Goal: Task Accomplishment & Management: Manage account settings

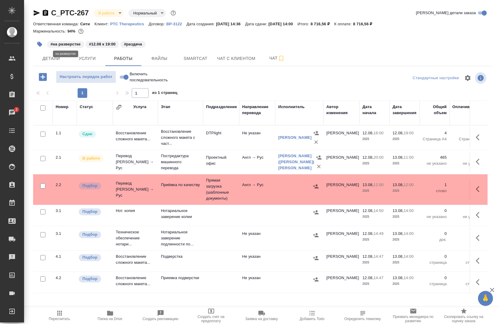
click at [70, 46] on p "#на разверстке" at bounding box center [66, 44] width 30 height 6
click at [70, 43] on p "#на разверстке" at bounding box center [66, 44] width 30 height 6
click at [39, 42] on icon "button" at bounding box center [39, 44] width 5 height 5
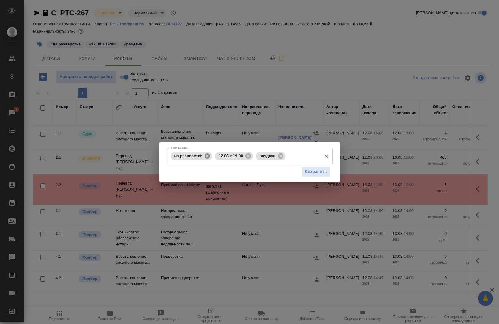
click at [207, 159] on icon at bounding box center [207, 156] width 7 height 7
click at [234, 157] on icon at bounding box center [236, 156] width 7 height 7
click at [205, 156] on icon at bounding box center [203, 155] width 5 height 5
click at [204, 158] on input "Тэги заказа" at bounding box center [243, 156] width 149 height 10
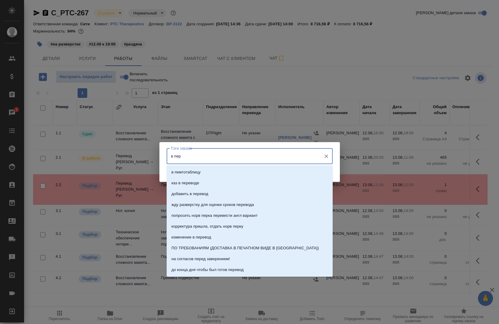
type input "в пере"
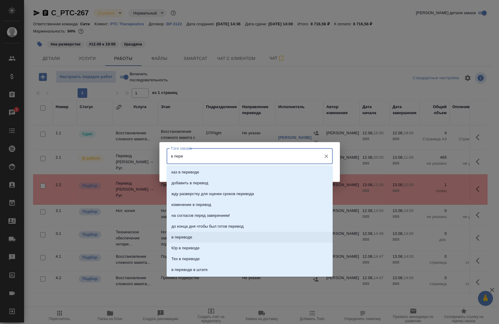
click at [199, 234] on li "в переводе" at bounding box center [250, 237] width 166 height 11
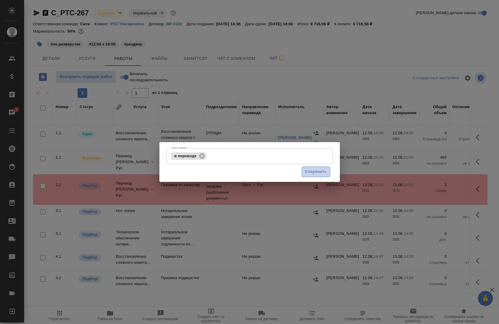
click at [316, 172] on span "Сохранить" at bounding box center [316, 171] width 22 height 7
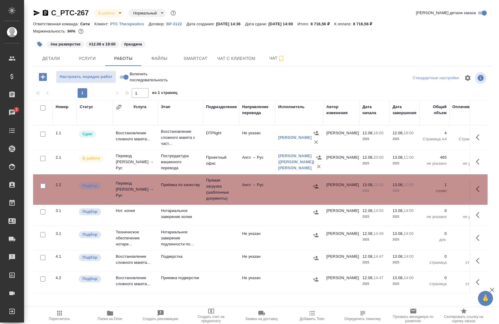
click at [43, 13] on icon "button" at bounding box center [45, 13] width 5 height 6
click at [121, 58] on span "Работы" at bounding box center [123, 59] width 29 height 8
click at [35, 12] on icon "button" at bounding box center [37, 12] width 6 height 5
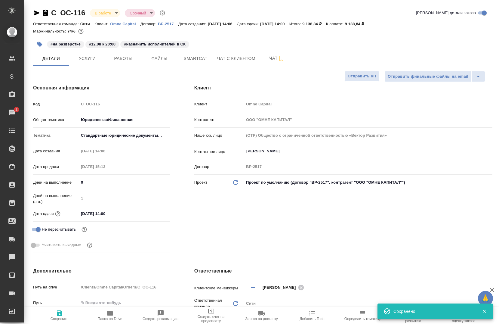
select select "RU"
click at [33, 13] on div "C_OC-116 В работе inProgress Срочный urgent Кратко детали заказа Ответственная …" at bounding box center [263, 316] width 466 height 633
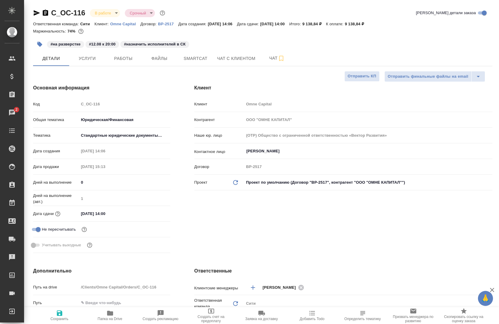
click at [35, 14] on icon "button" at bounding box center [37, 12] width 6 height 5
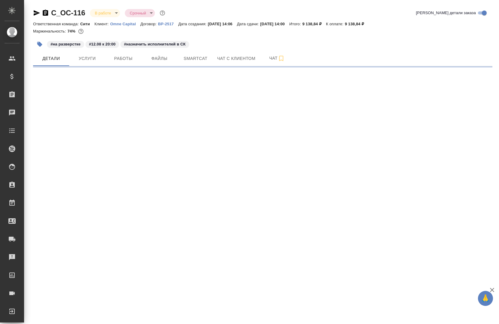
select select "RU"
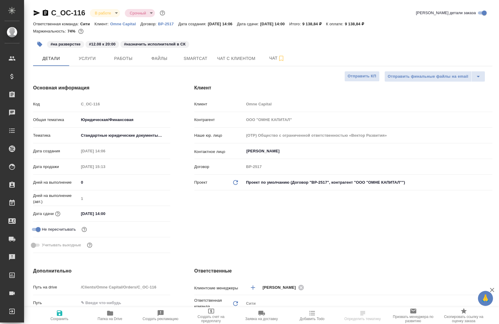
type textarea "x"
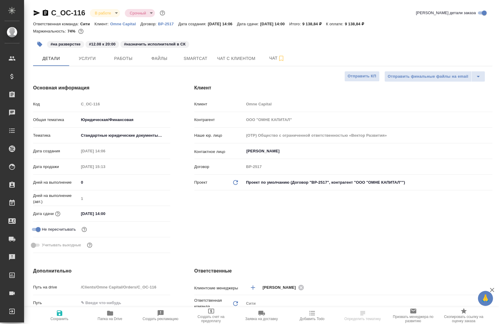
type textarea "x"
type input "Matveeva Anastasia"
type input "[PERSON_NAME]"
type textarea "x"
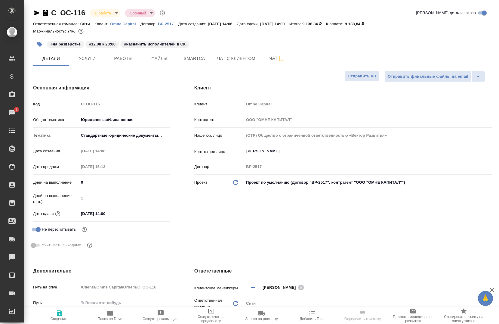
type textarea "x"
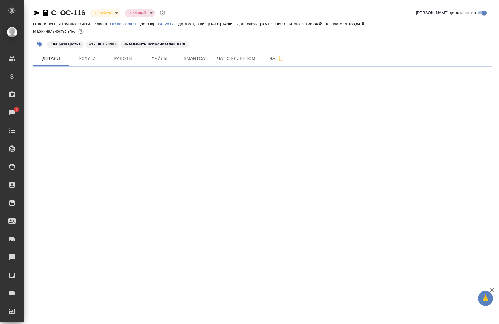
select select "RU"
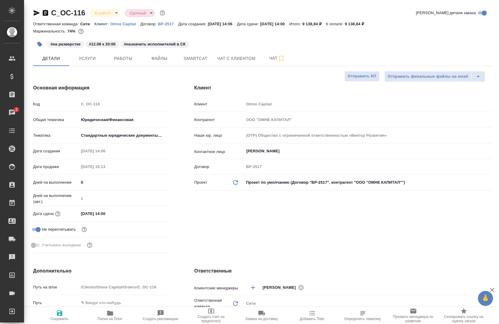
type textarea "x"
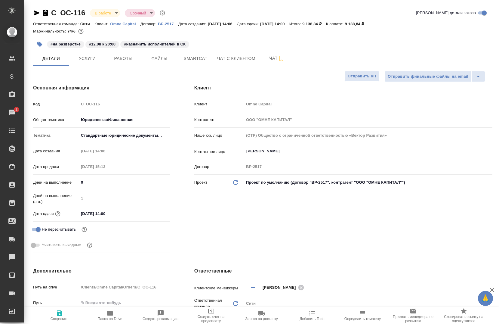
type textarea "x"
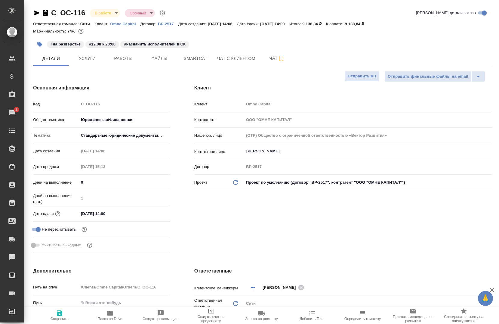
type textarea "x"
click at [34, 45] on button "button" at bounding box center [39, 44] width 13 height 13
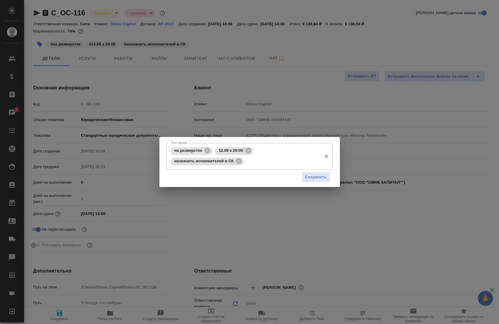
click at [208, 149] on icon at bounding box center [207, 150] width 7 height 7
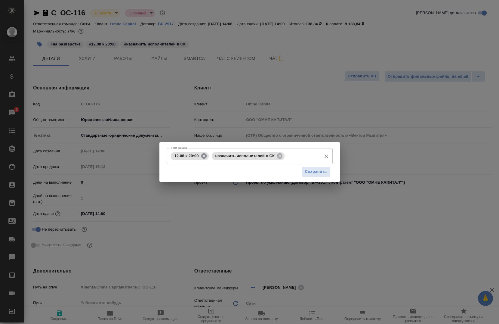
click at [205, 155] on icon at bounding box center [204, 156] width 7 height 7
click at [236, 155] on icon at bounding box center [239, 156] width 7 height 7
click at [231, 158] on input "Тэги заказа" at bounding box center [243, 156] width 149 height 10
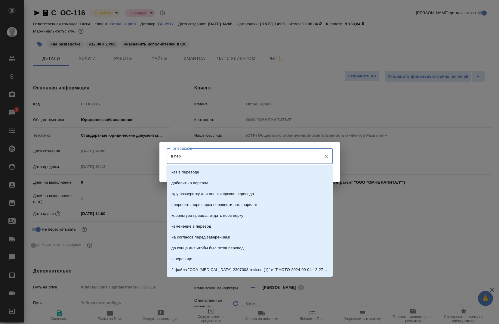
type input "в пере"
click at [176, 238] on p "в переводе" at bounding box center [182, 237] width 21 height 6
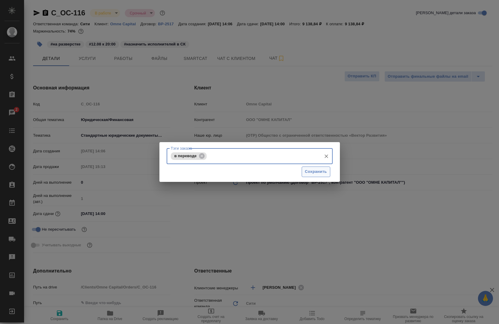
click at [313, 175] on button "Сохранить" at bounding box center [316, 171] width 29 height 11
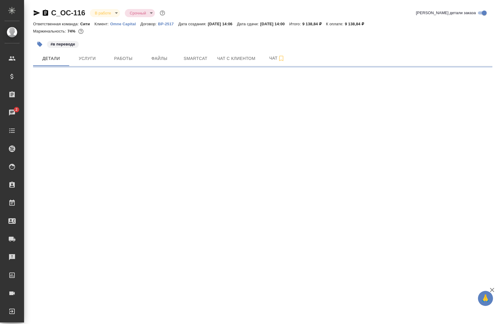
select select "RU"
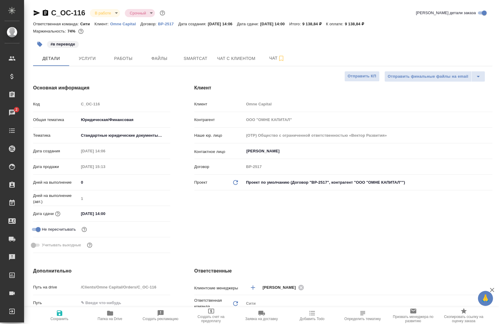
type textarea "x"
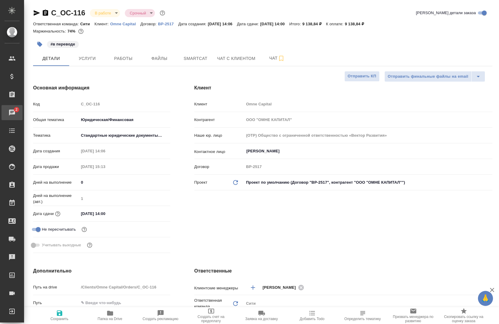
type textarea "x"
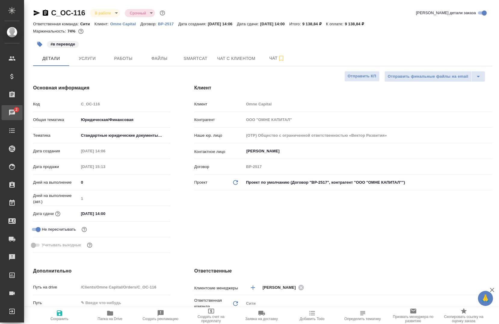
type textarea "x"
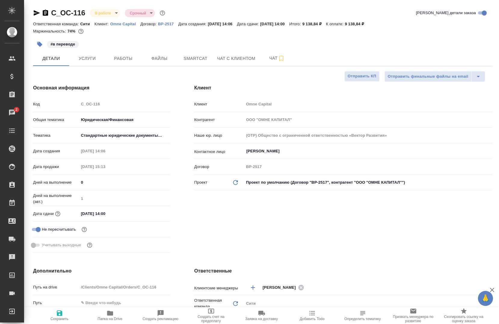
type textarea "x"
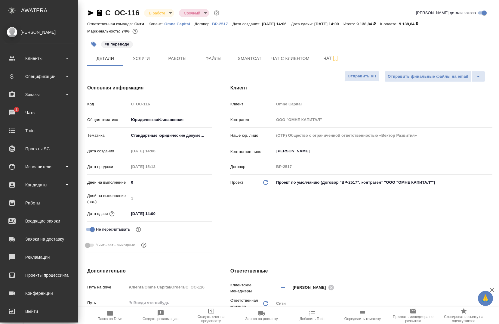
type textarea "x"
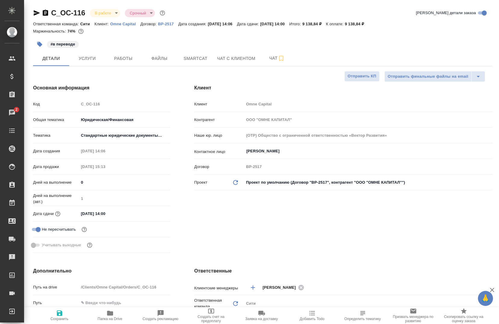
type textarea "x"
